Goal: Find specific page/section: Find specific page/section

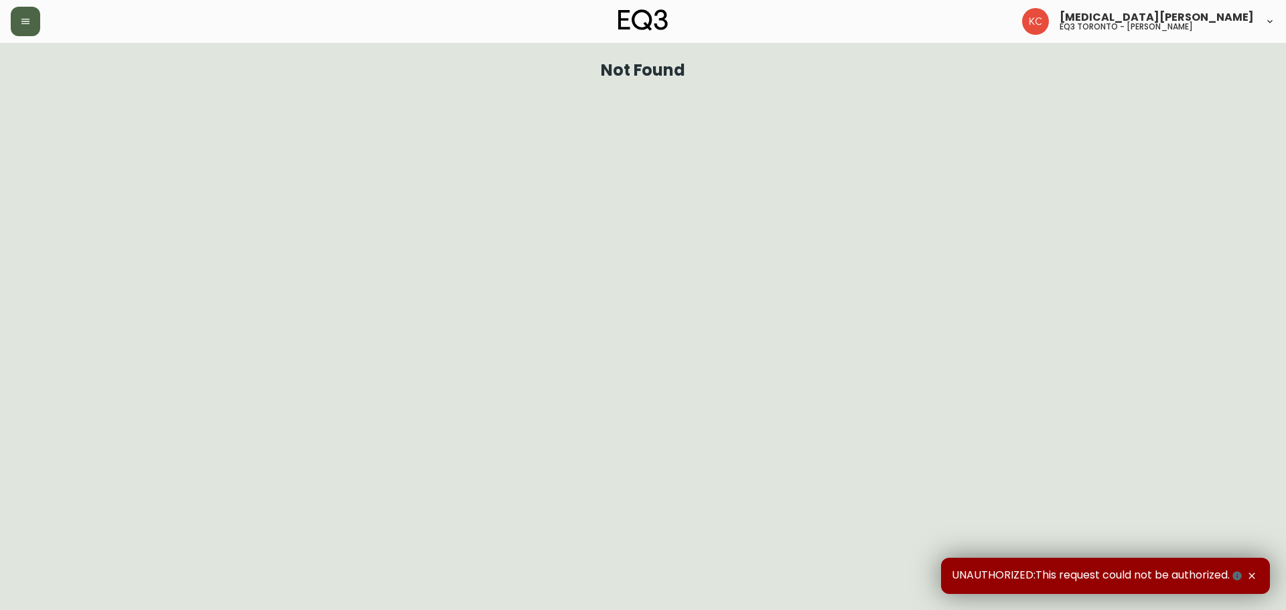
click at [29, 17] on icon "button" at bounding box center [25, 21] width 11 height 11
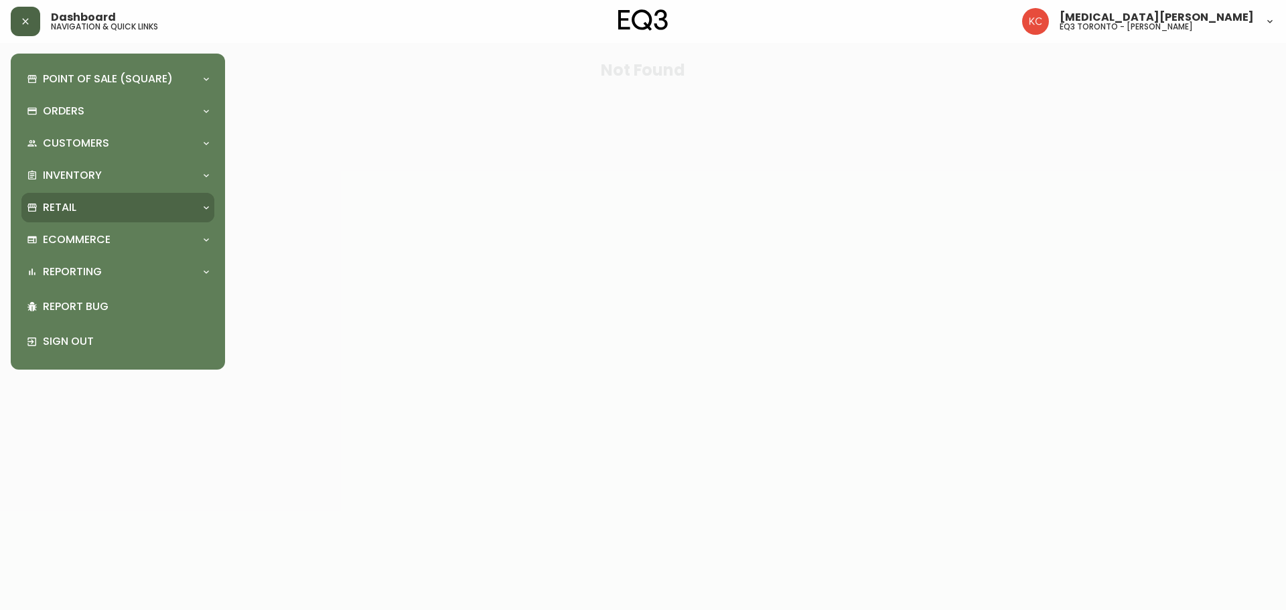
click at [63, 216] on div "Retail" at bounding box center [117, 207] width 193 height 29
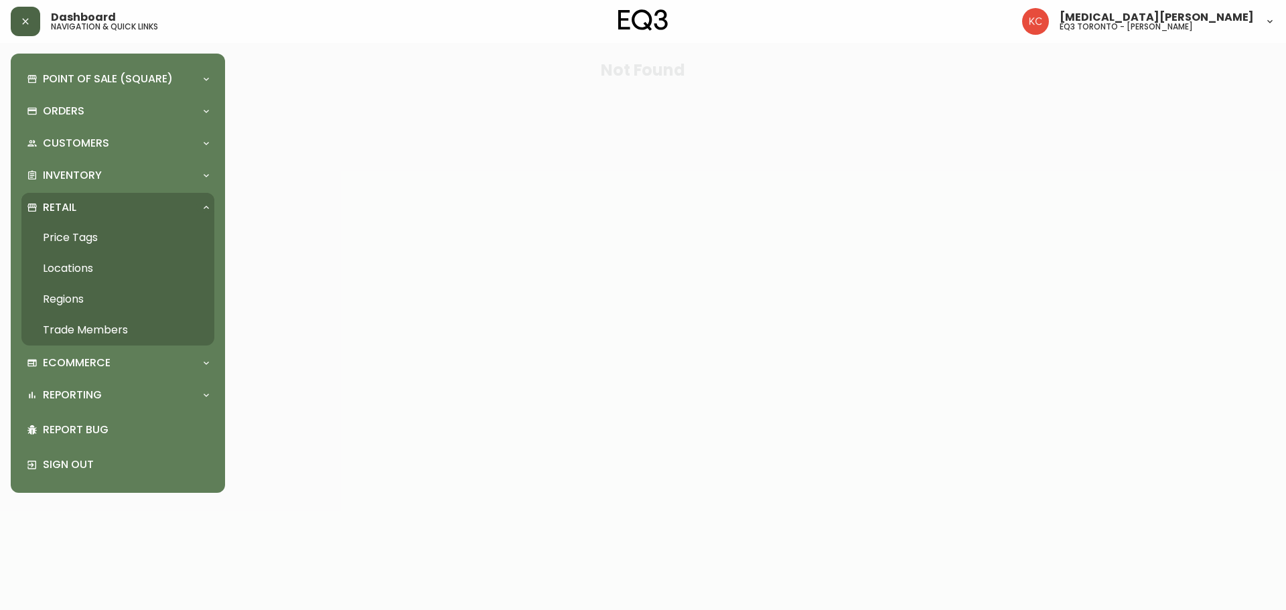
click at [82, 332] on link "Trade Members" at bounding box center [117, 330] width 193 height 31
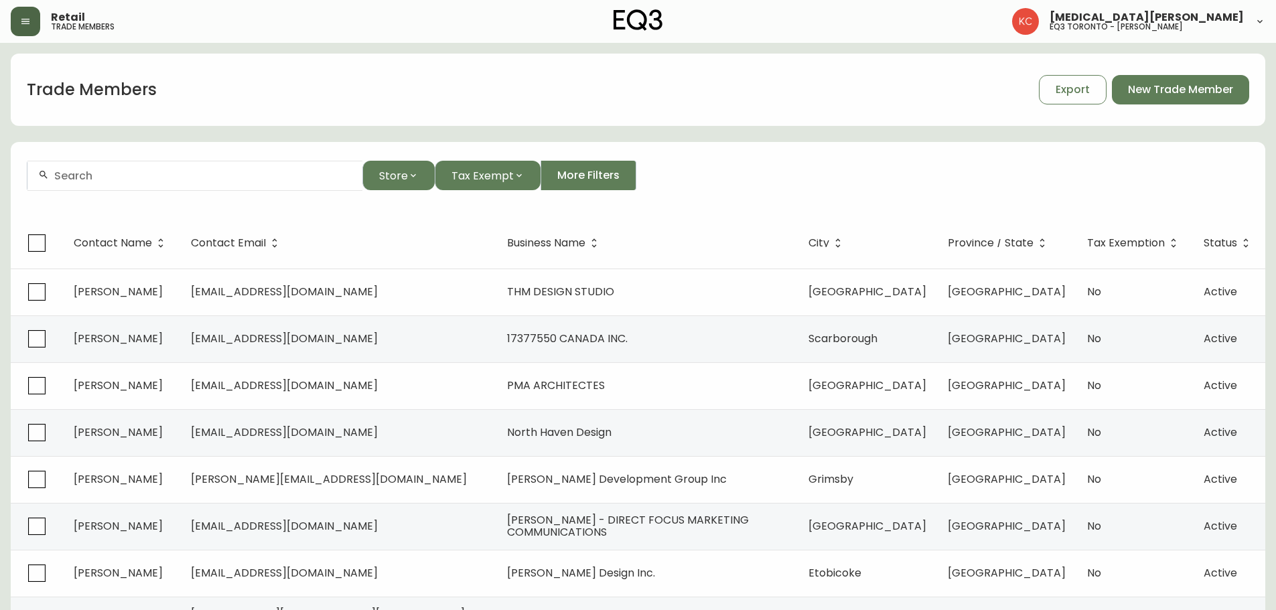
click at [90, 165] on div at bounding box center [194, 176] width 335 height 30
paste input "[PHONE_NUMBER]"
click at [103, 174] on input "[PHONE_NUMBER]" at bounding box center [202, 175] width 297 height 13
drag, startPoint x: 119, startPoint y: 176, endPoint x: 0, endPoint y: 178, distance: 118.6
click at [0, 178] on main "Trade Members Export New Trade Member 4165786172 Store Tax Exempt More Filters …" at bounding box center [638, 405] width 1276 height 725
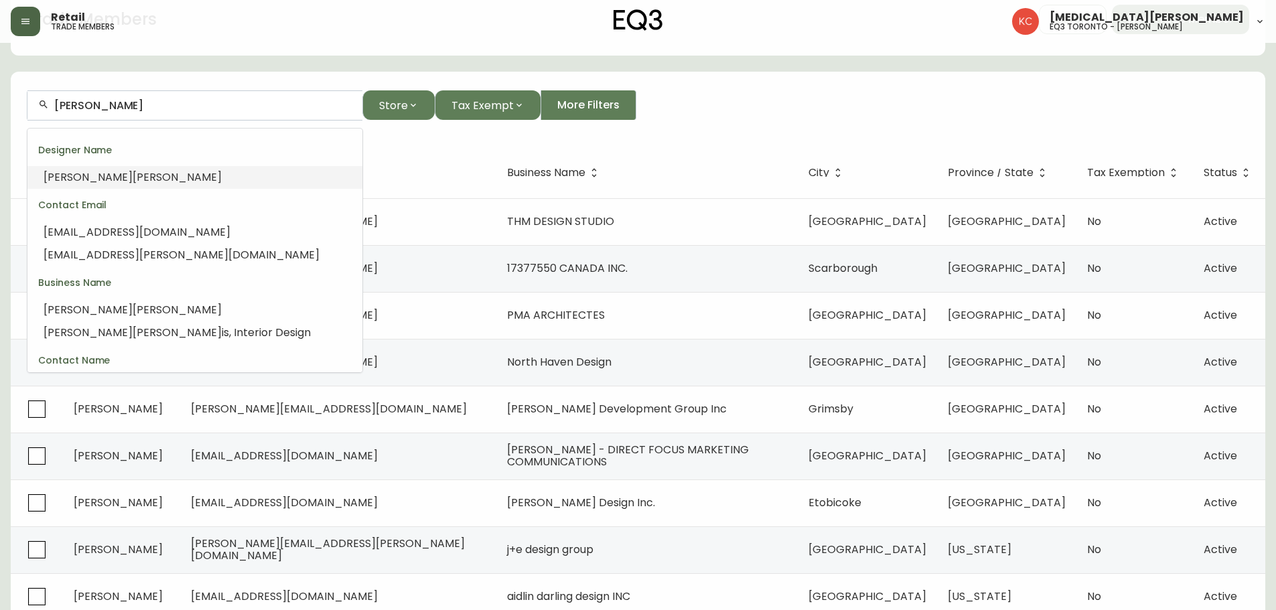
scroll to position [67, 0]
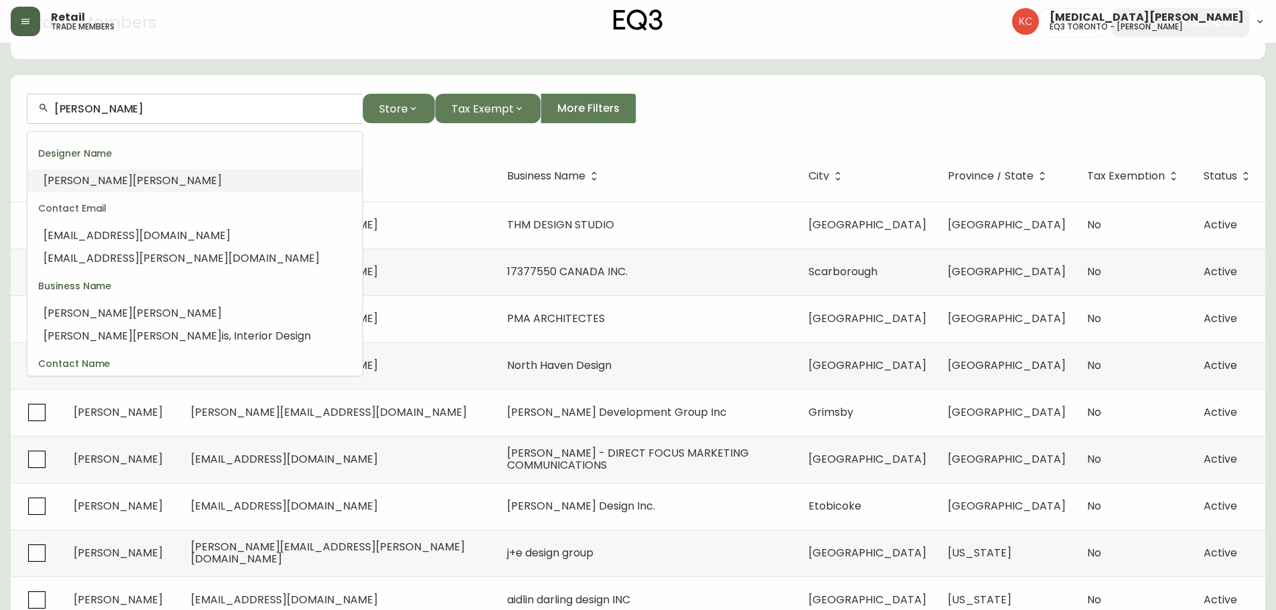
click at [121, 113] on input "[PERSON_NAME]" at bounding box center [202, 109] width 297 height 13
click at [0, 106] on main "Trade Members Export New Trade Member [PERSON_NAME] Store Tax Exempt More Filte…" at bounding box center [638, 338] width 1276 height 725
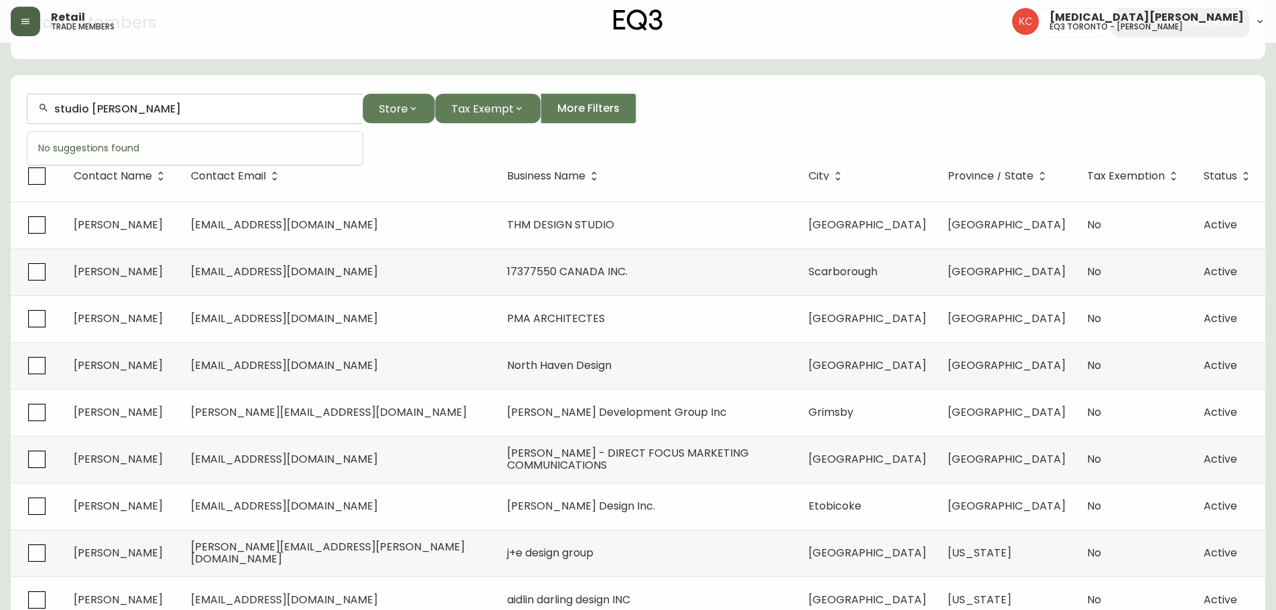
type input "studio [PERSON_NAME]"
